Goal: Obtain resource: Obtain resource

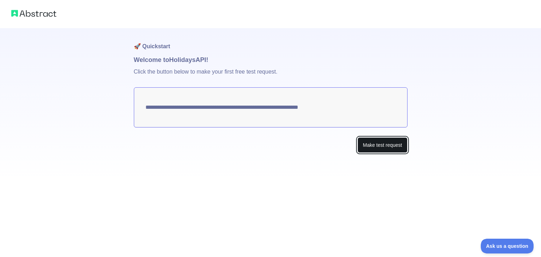
click at [377, 140] on button "Make test request" at bounding box center [383, 145] width 50 height 16
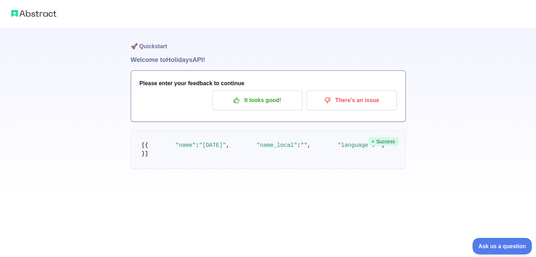
click at [487, 242] on button "Ask us a question" at bounding box center [498, 245] width 53 height 15
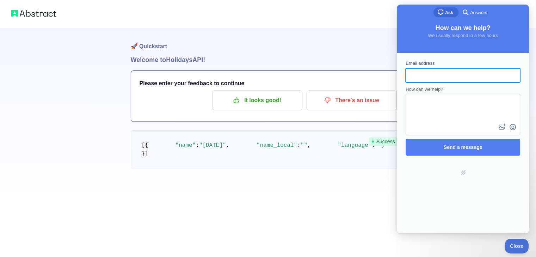
click at [377, 61] on h1 "Welcome to Holidays API!" at bounding box center [268, 60] width 275 height 10
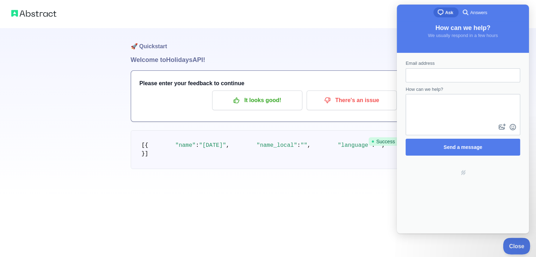
click at [513, 251] on button "Close" at bounding box center [515, 245] width 24 height 15
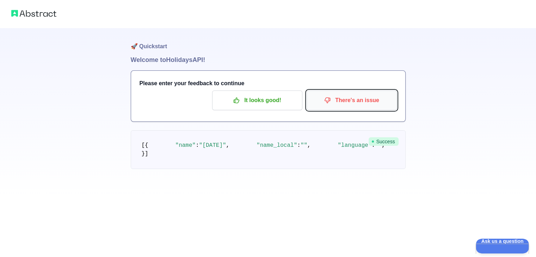
click at [352, 97] on p "There's an issue" at bounding box center [352, 100] width 80 height 12
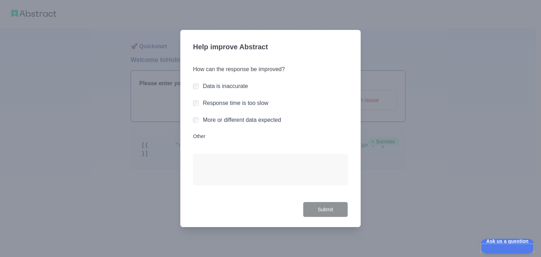
click at [382, 166] on div at bounding box center [270, 128] width 541 height 257
click at [195, 138] on label "Other" at bounding box center [270, 136] width 155 height 7
click at [195, 154] on textarea "Other" at bounding box center [270, 169] width 155 height 31
click at [367, 197] on div at bounding box center [270, 128] width 541 height 257
click at [434, 209] on div at bounding box center [270, 128] width 541 height 257
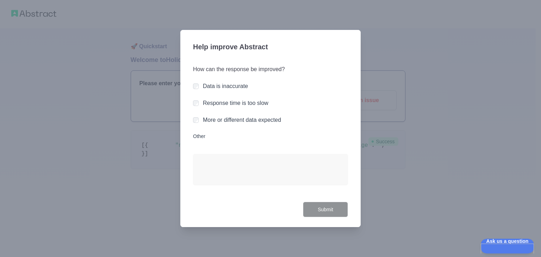
click at [434, 209] on div at bounding box center [270, 128] width 541 height 257
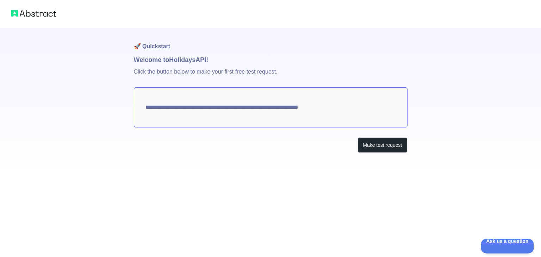
click at [287, 100] on textarea "**********" at bounding box center [271, 107] width 274 height 40
click at [387, 144] on button "Make test request" at bounding box center [383, 145] width 50 height 16
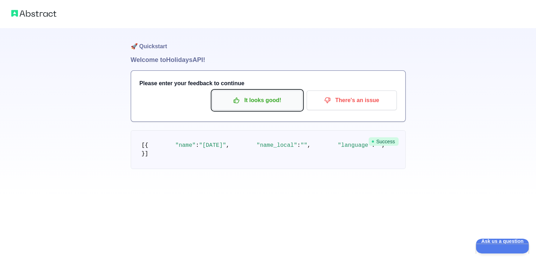
click at [271, 96] on p "It looks good!" at bounding box center [257, 100] width 80 height 12
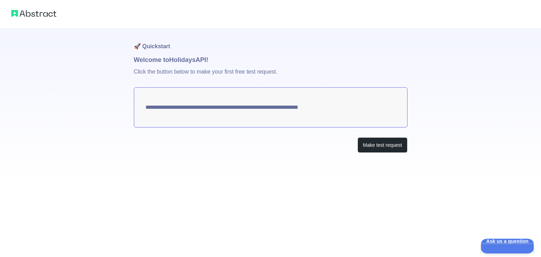
click at [242, 106] on textarea "**********" at bounding box center [271, 107] width 274 height 40
click at [372, 147] on button "Make test request" at bounding box center [383, 145] width 50 height 16
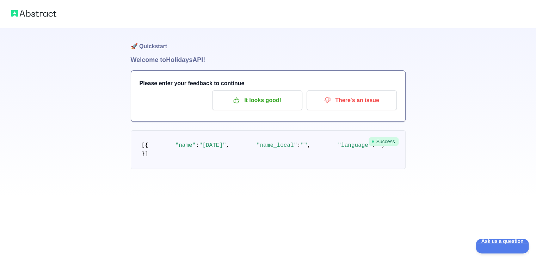
click at [347, 82] on h3 "Please enter your feedback to continue" at bounding box center [268, 83] width 257 height 8
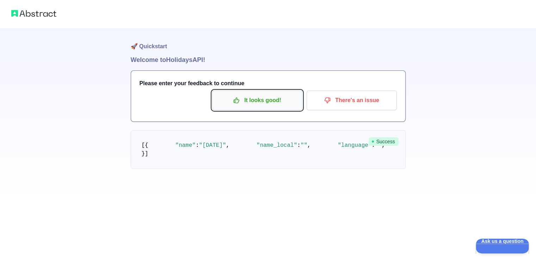
click at [262, 103] on p "It looks good!" at bounding box center [257, 100] width 80 height 12
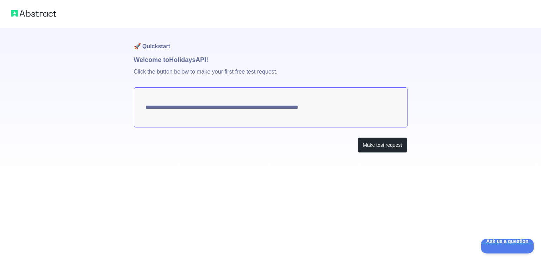
drag, startPoint x: 352, startPoint y: 107, endPoint x: 158, endPoint y: 106, distance: 194.9
click at [158, 106] on textarea "**********" at bounding box center [271, 107] width 274 height 40
click at [147, 107] on textarea "**********" at bounding box center [271, 107] width 274 height 40
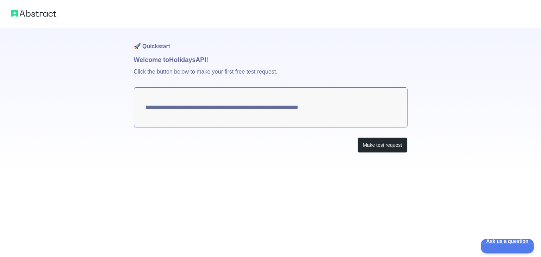
click at [147, 107] on textarea "**********" at bounding box center [271, 107] width 274 height 40
click at [358, 147] on button "Make test request" at bounding box center [383, 145] width 50 height 16
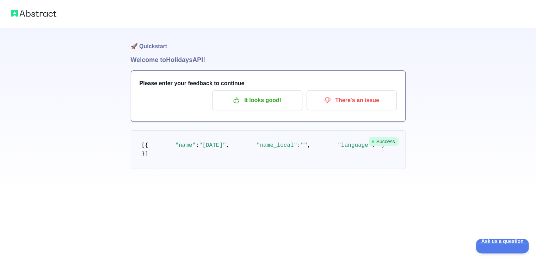
scroll to position [49, 0]
click at [390, 137] on span "Success" at bounding box center [384, 141] width 30 height 8
click at [326, 159] on pre "[ { "name" : "[DATE]" , "name_local" : "" , "language" : "" , "description" : "…" at bounding box center [268, 149] width 275 height 39
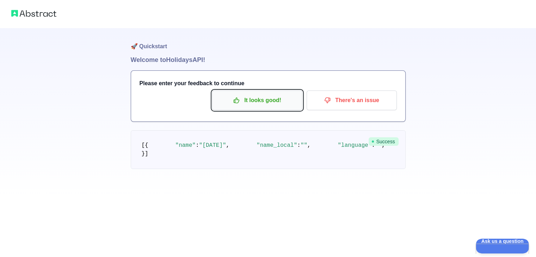
click at [262, 104] on p "It looks good!" at bounding box center [257, 100] width 80 height 12
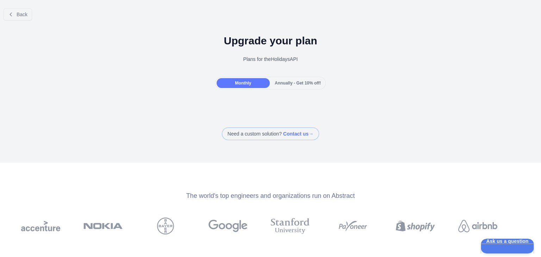
click at [249, 84] on span "Monthly" at bounding box center [243, 83] width 16 height 5
click at [15, 14] on button "Back" at bounding box center [18, 14] width 29 height 12
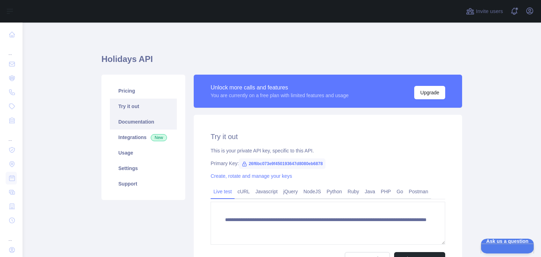
scroll to position [77, 0]
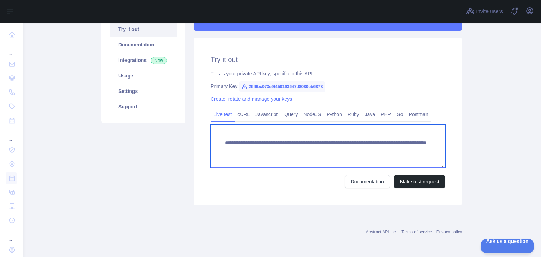
click at [269, 156] on textarea "**********" at bounding box center [328, 146] width 235 height 43
drag, startPoint x: 269, startPoint y: 156, endPoint x: 216, endPoint y: 139, distance: 56.1
click at [216, 139] on textarea "**********" at bounding box center [328, 146] width 235 height 43
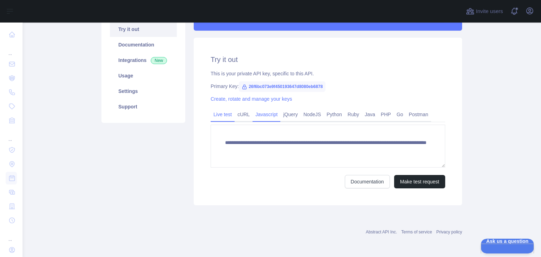
click at [267, 117] on link "Javascript" at bounding box center [267, 114] width 28 height 11
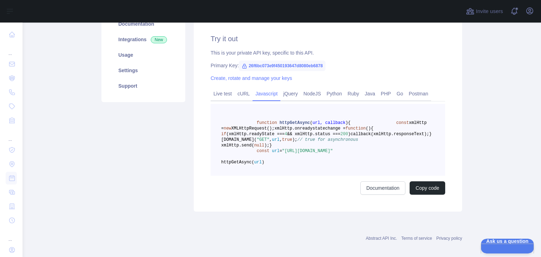
scroll to position [98, 0]
drag, startPoint x: 282, startPoint y: 179, endPoint x: 397, endPoint y: 185, distance: 114.7
click at [333, 153] on span ""[URL][DOMAIN_NAME]"" at bounding box center [307, 150] width 51 height 5
copy span "[URL][DOMAIN_NAME]"
click at [366, 67] on div "Primary Key: 26f6bc073e9f450193647d8080eb6878" at bounding box center [328, 65] width 235 height 7
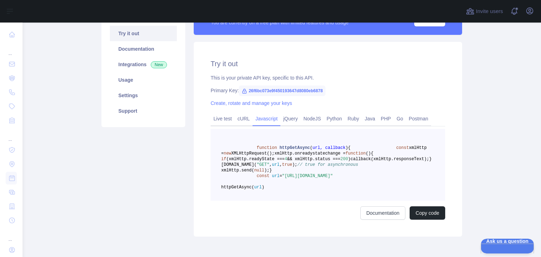
scroll to position [72, 0]
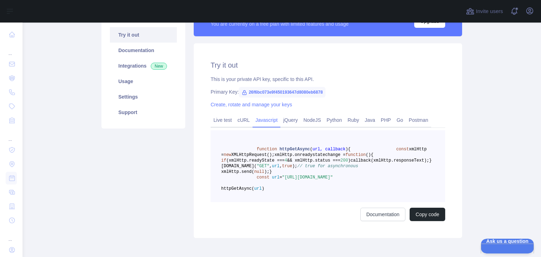
click at [292, 94] on span "26f6bc073e9f450193647d8080eb6878" at bounding box center [282, 92] width 87 height 11
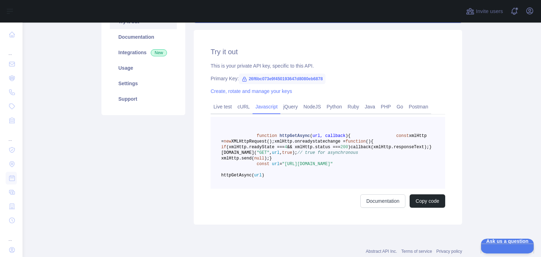
scroll to position [82, 0]
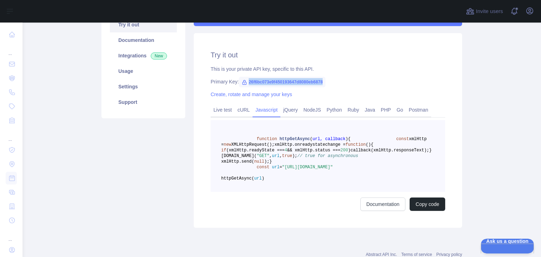
drag, startPoint x: 321, startPoint y: 80, endPoint x: 241, endPoint y: 83, distance: 80.4
click at [241, 83] on span "26f6bc073e9f450193647d8080eb6878" at bounding box center [282, 82] width 87 height 11
click at [242, 83] on icon at bounding box center [245, 83] width 6 height 6
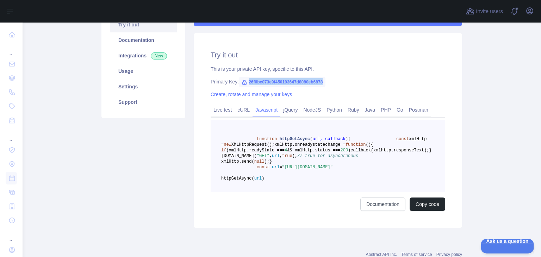
click at [242, 83] on icon at bounding box center [245, 83] width 6 height 6
drag, startPoint x: 246, startPoint y: 82, endPoint x: 323, endPoint y: 83, distance: 77.5
click at [323, 83] on span "26f6bc073e9f450193647d8080eb6878" at bounding box center [282, 82] width 87 height 11
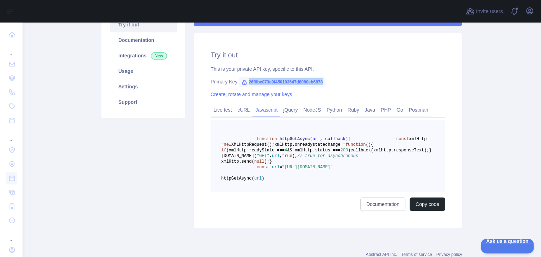
copy span "26f6bc073e9f450193647d8080eb6878"
click at [337, 81] on div "Primary Key: 26f6bc073e9f450193647d8080eb6878" at bounding box center [328, 81] width 235 height 7
